Goal: Task Accomplishment & Management: Use online tool/utility

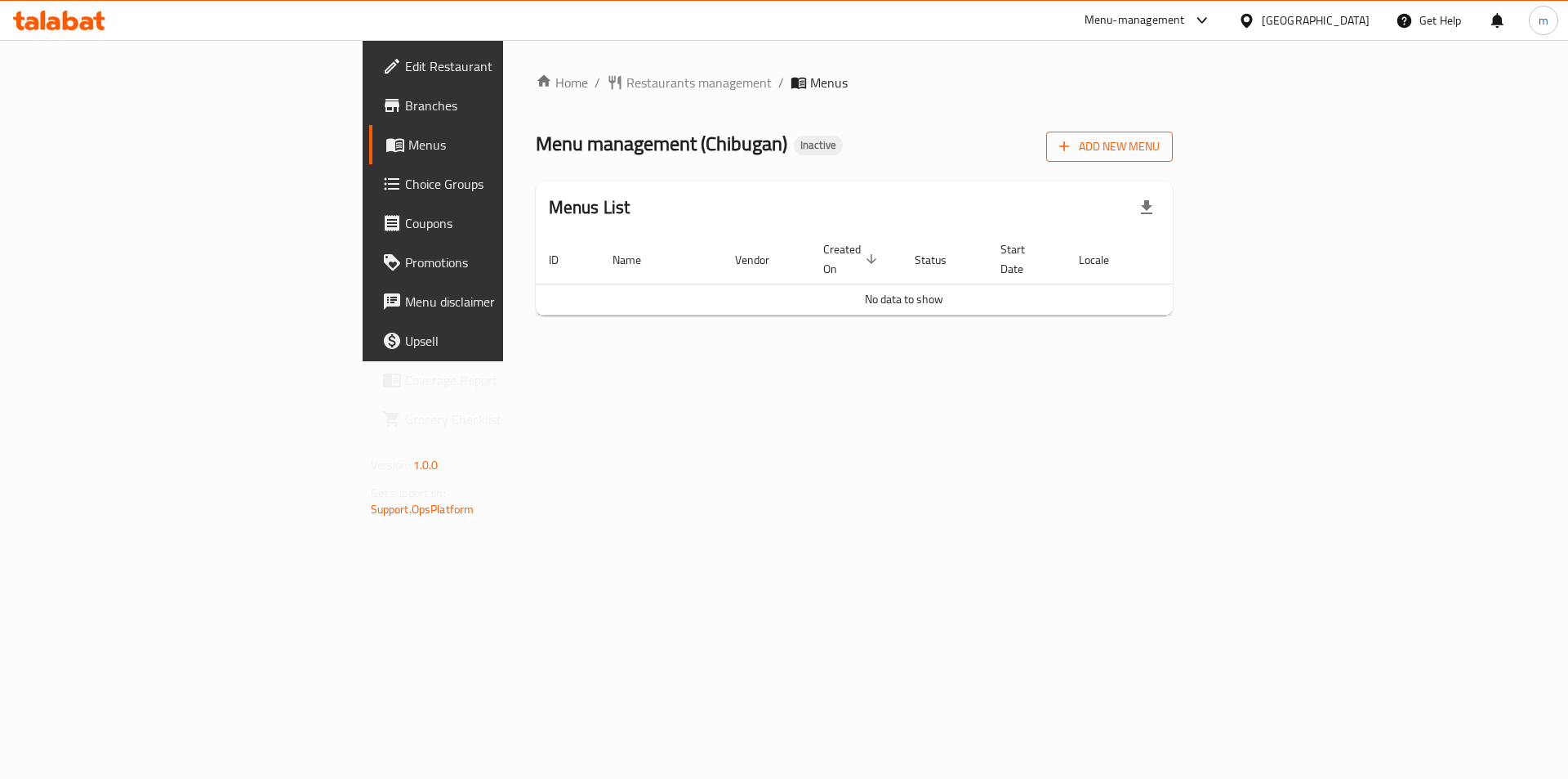
click at [1173, 136] on button "Add New Menu" at bounding box center [1109, 146] width 127 height 30
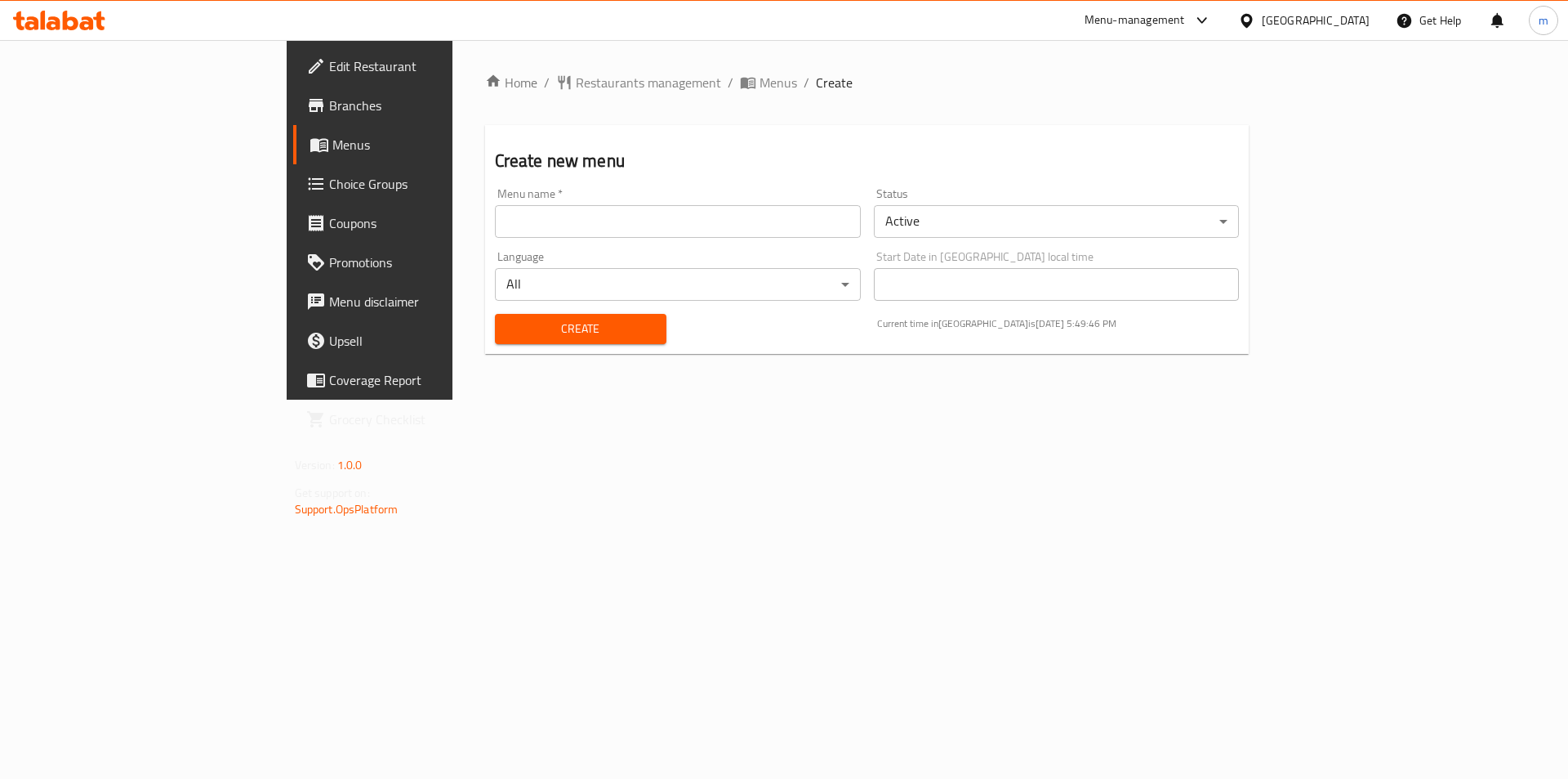
click at [495, 226] on input "text" at bounding box center [678, 221] width 366 height 33
click at [495, 220] on input "text" at bounding box center [678, 221] width 366 height 33
type input "12/10"
click at [537, 325] on span "Create" at bounding box center [580, 328] width 145 height 20
click at [333, 149] on span "Menus" at bounding box center [435, 144] width 204 height 19
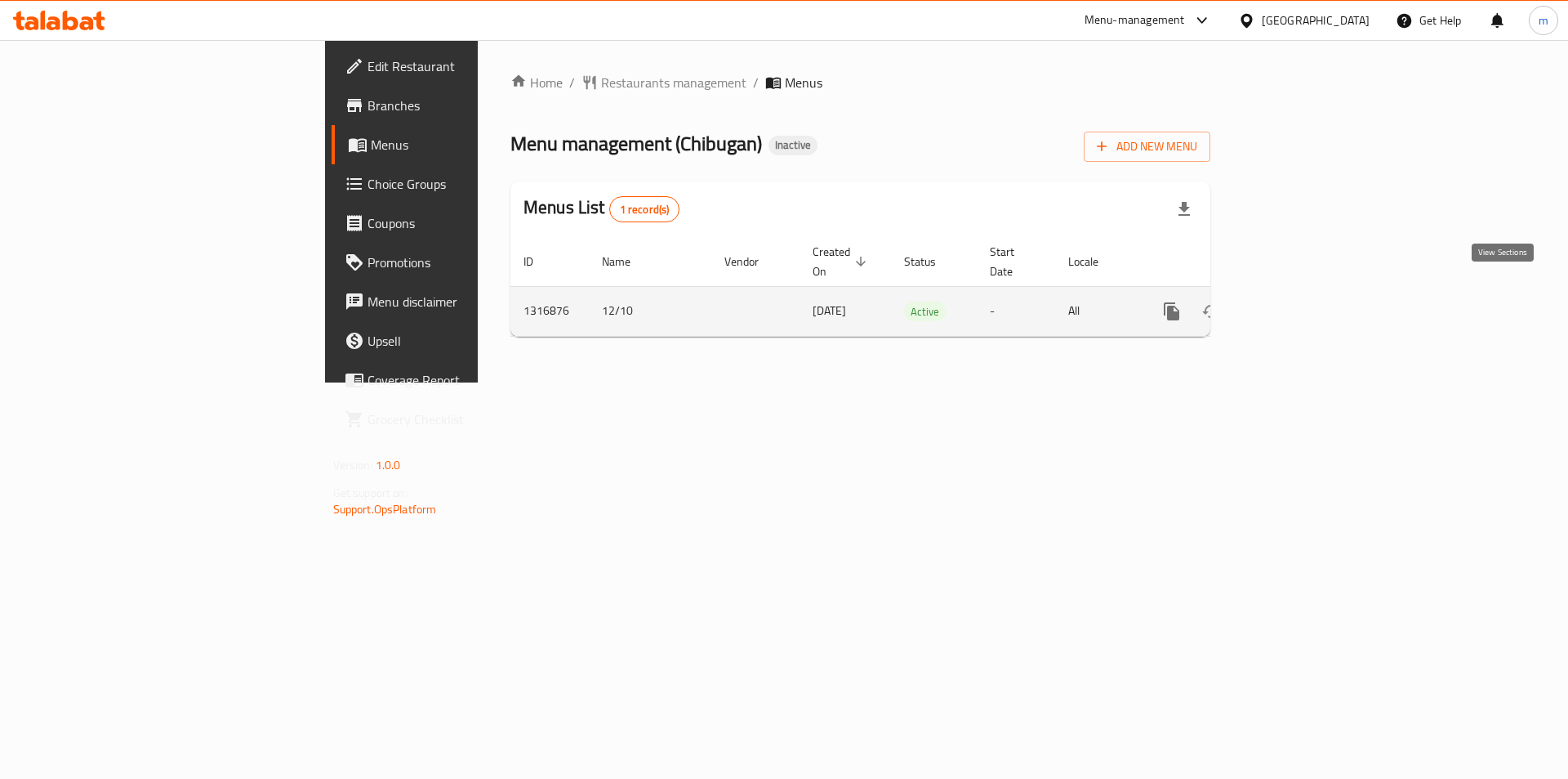
click at [1297, 304] on icon "enhanced table" at bounding box center [1289, 311] width 14 height 14
